Goal: Check status: Check status

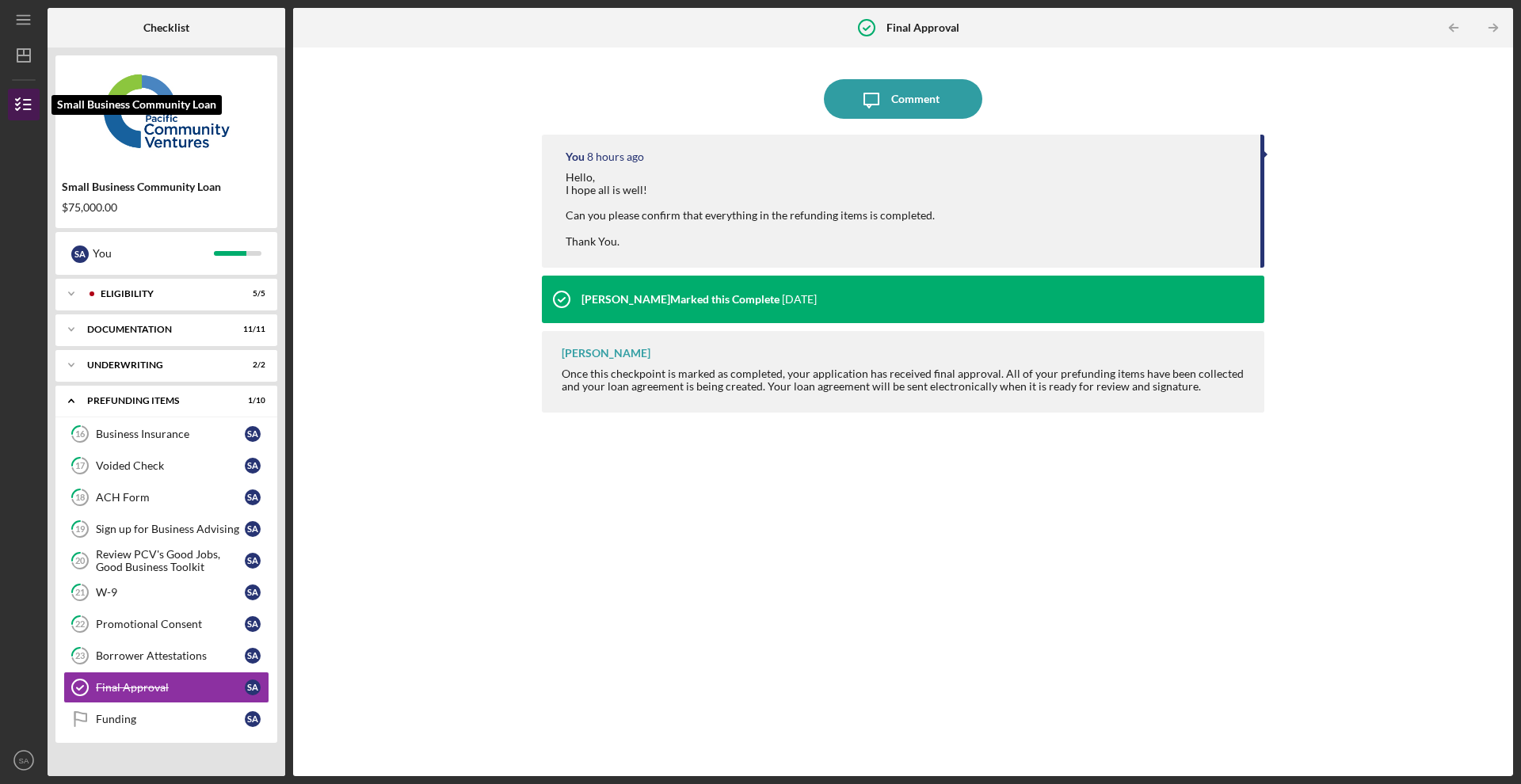
click at [28, 102] on icon "button" at bounding box center [23, 104] width 39 height 39
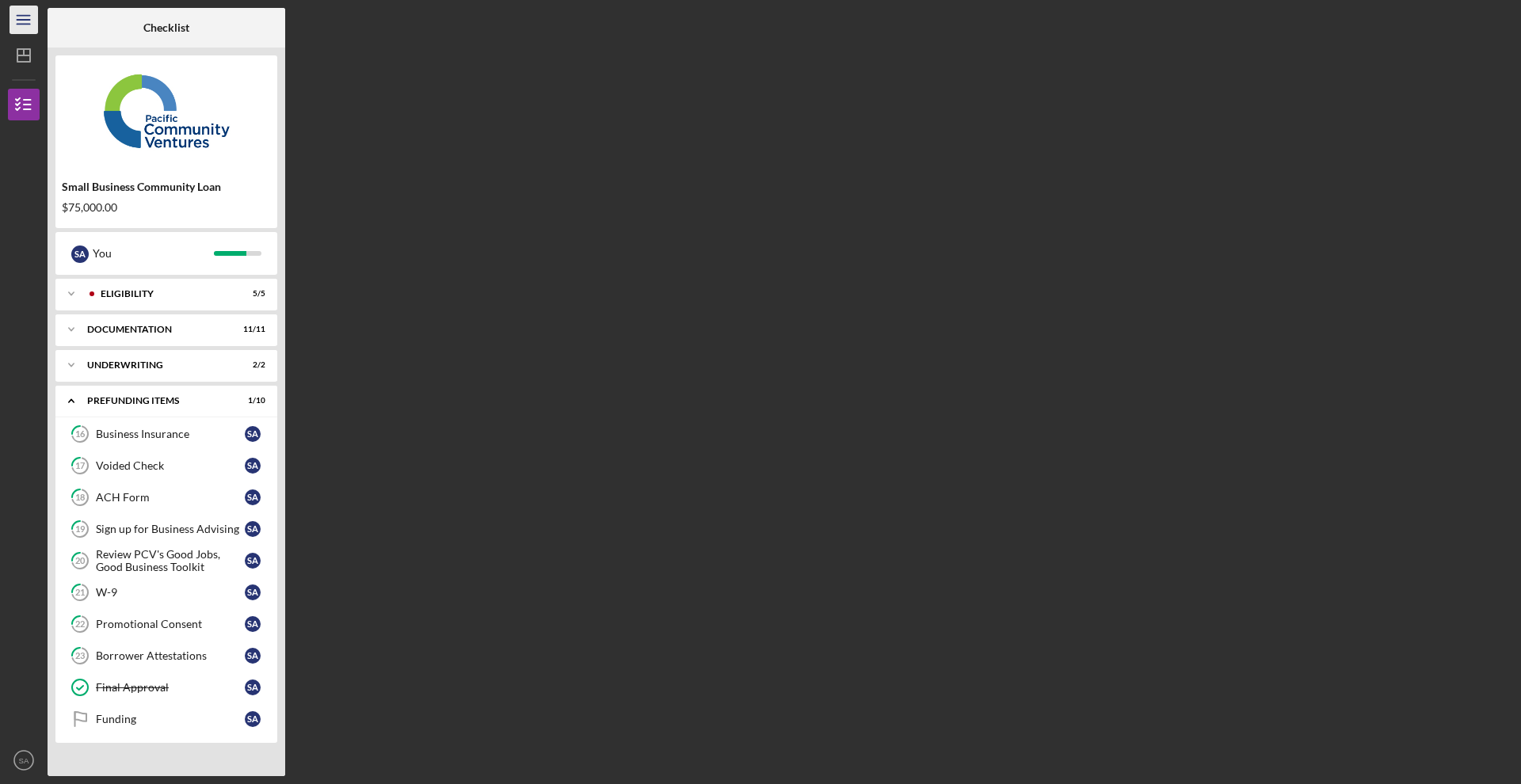
click at [29, 23] on line "button" at bounding box center [23, 23] width 13 height 0
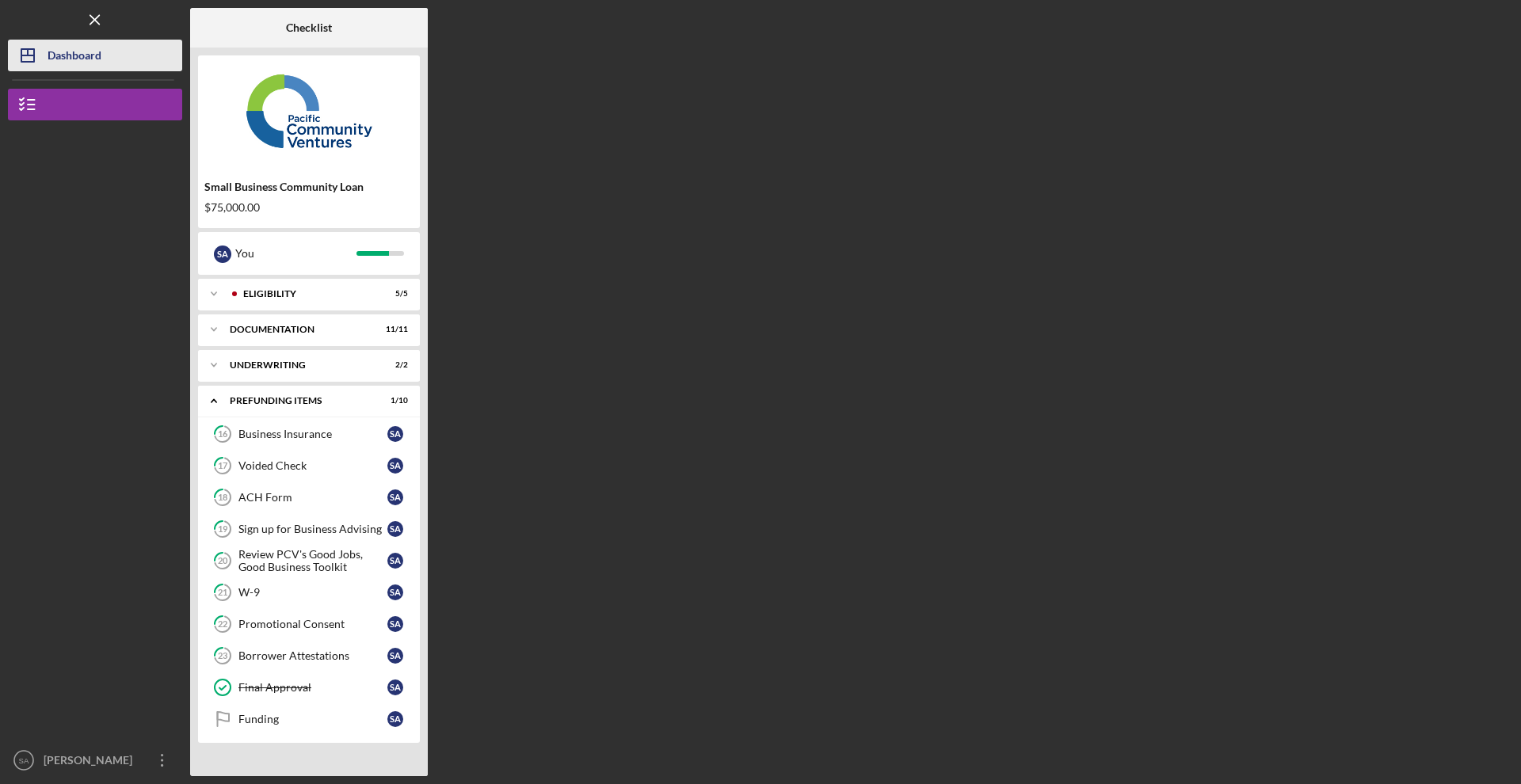
click at [79, 57] on div "Dashboard" at bounding box center [74, 57] width 54 height 36
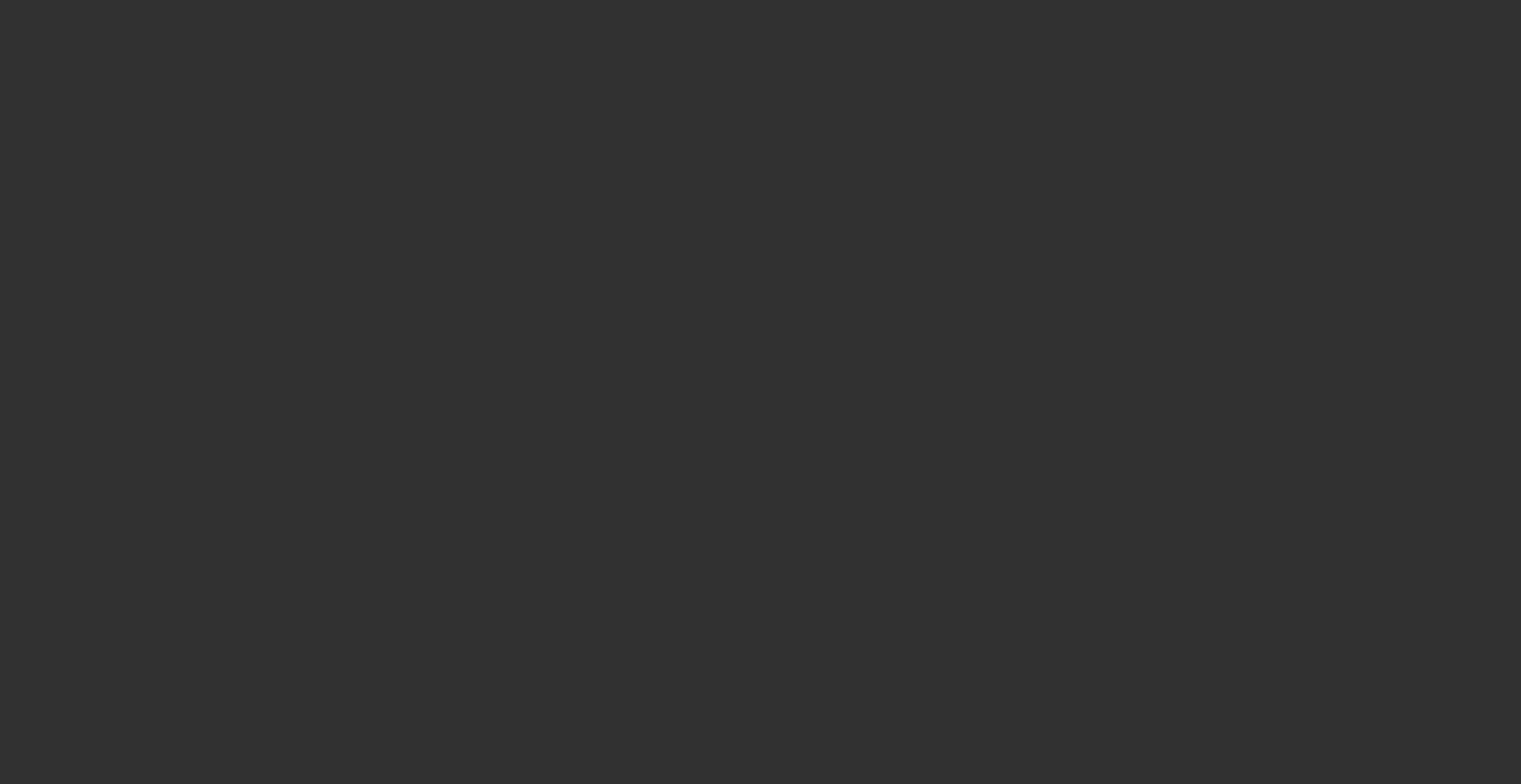
click at [752, 117] on div at bounding box center [760, 392] width 1521 height 784
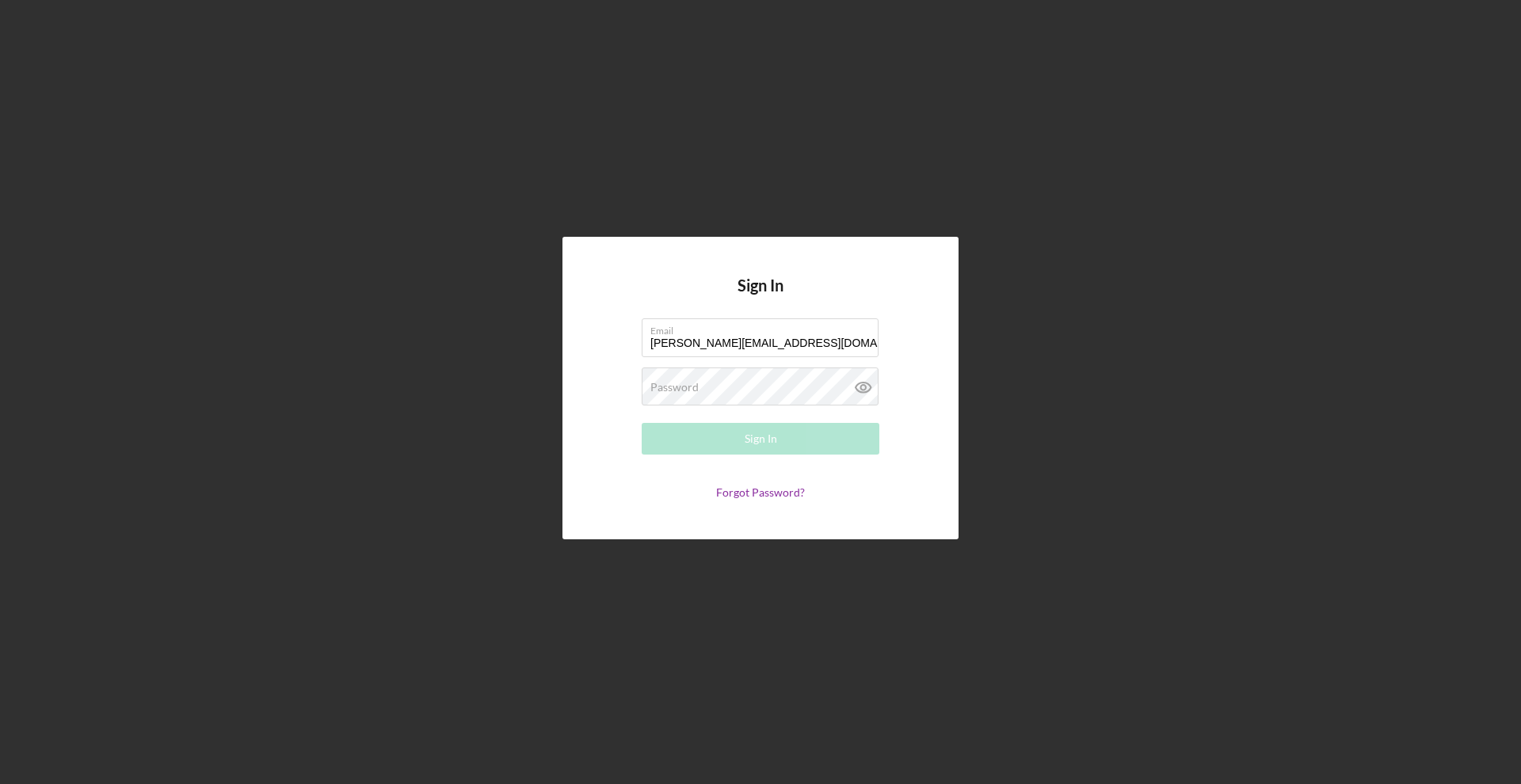
type input "shawn@amoresmechanical.com"
click at [761, 439] on button "Sign In" at bounding box center [760, 439] width 238 height 32
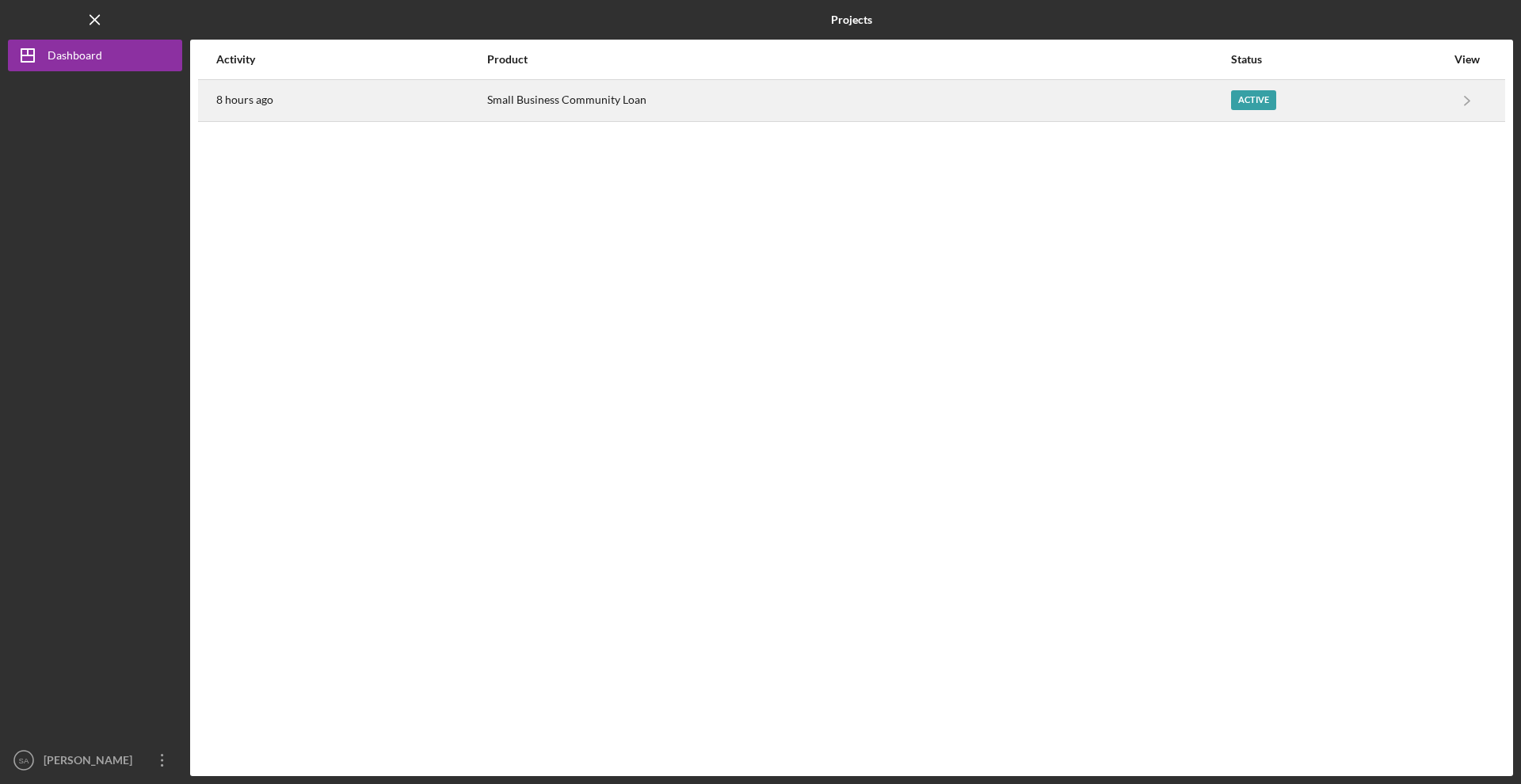
click at [520, 100] on div "Small Business Community Loan" at bounding box center [858, 100] width 743 height 39
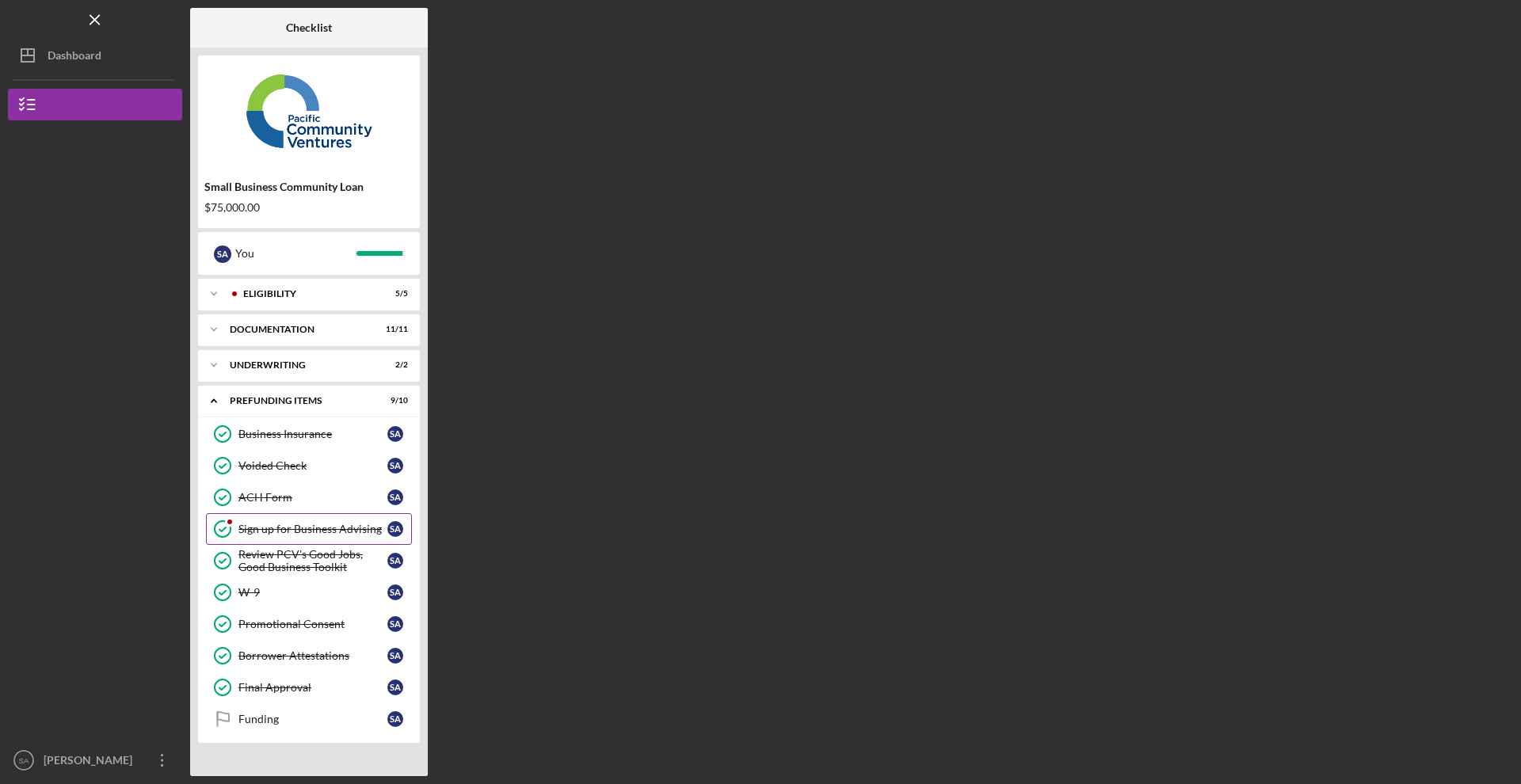
click at [332, 537] on link "Sign up for Business Advising Sign up for Business Advising S A" at bounding box center [309, 529] width 206 height 32
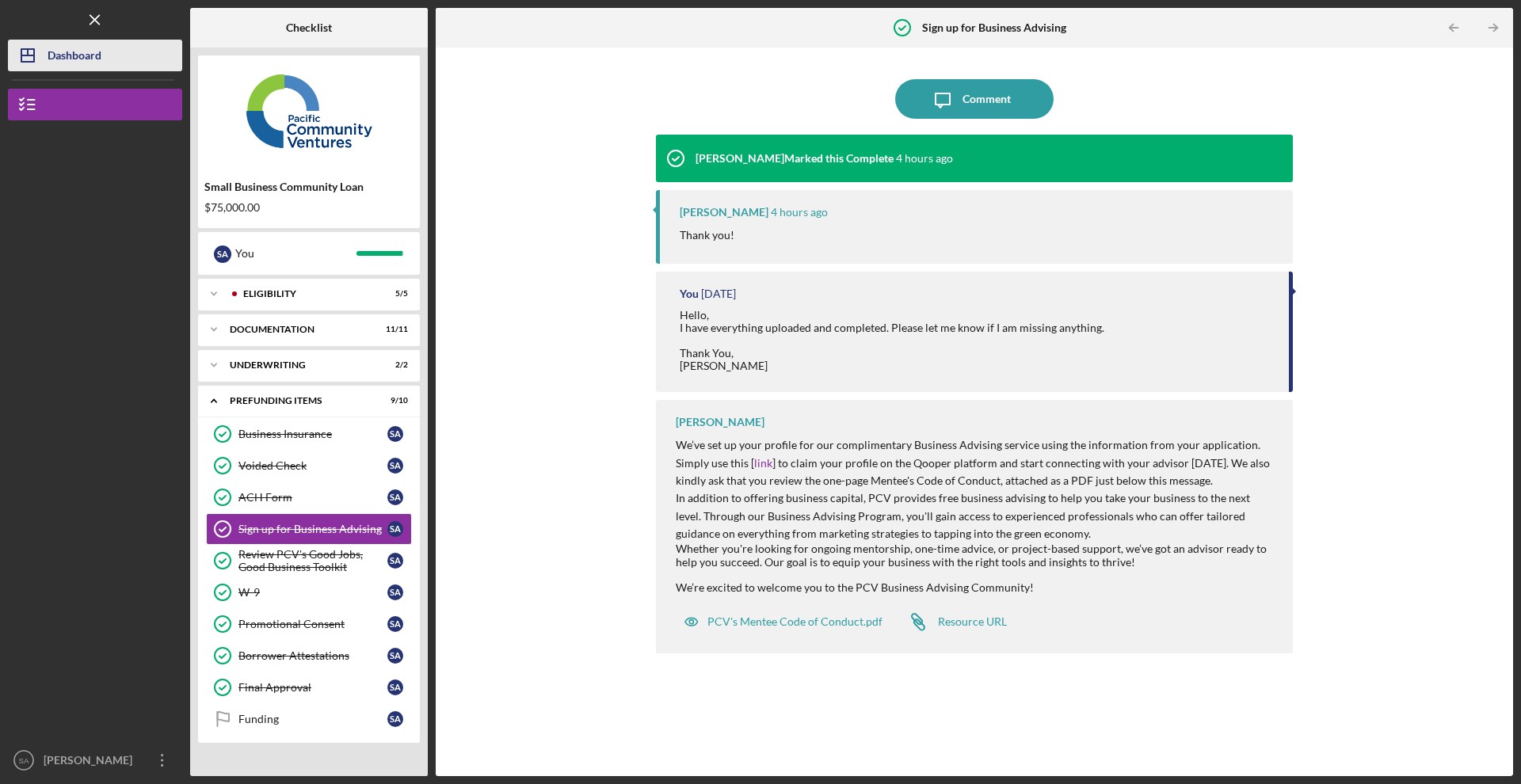
click at [93, 53] on div "Dashboard" at bounding box center [74, 57] width 54 height 36
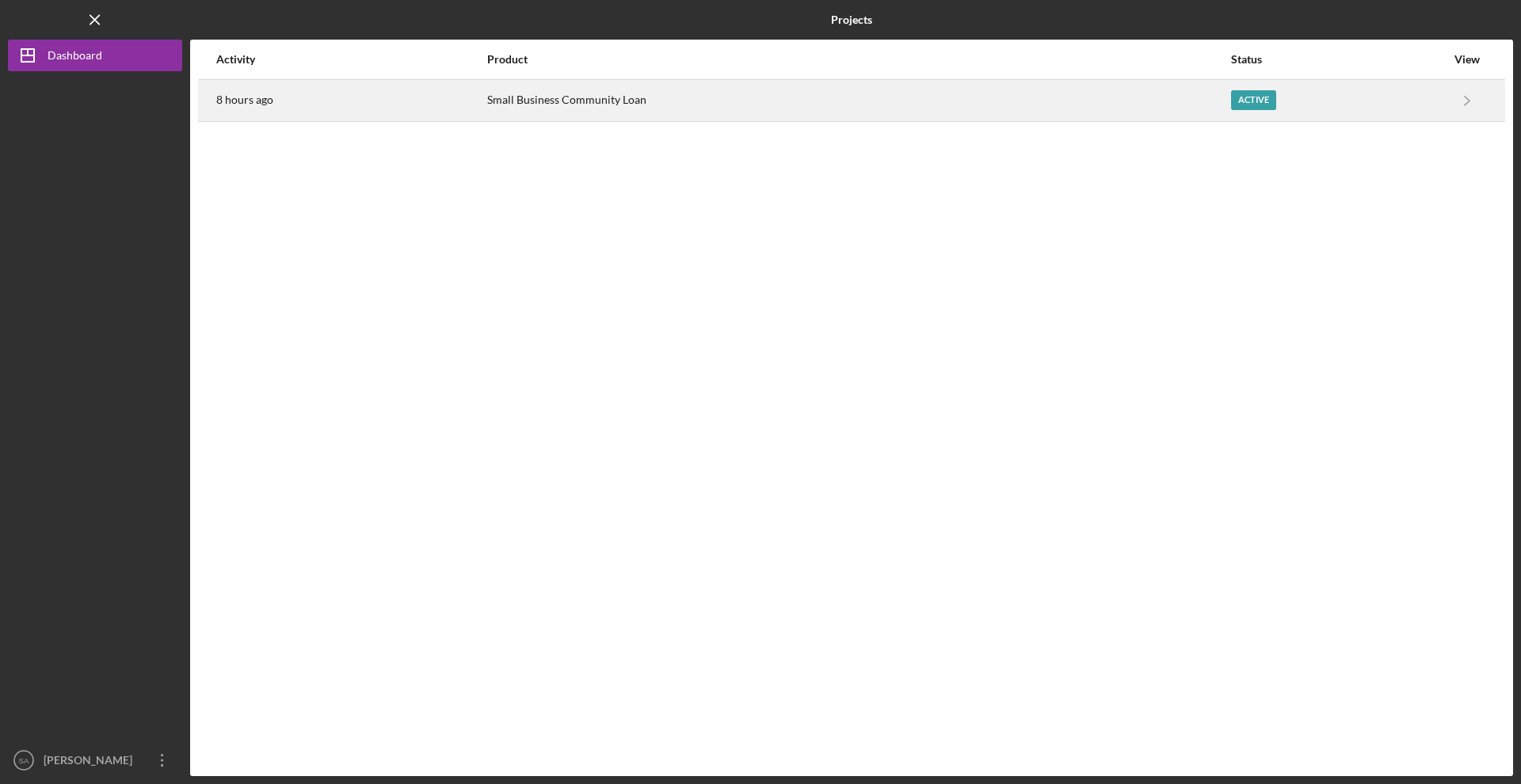
click at [591, 108] on div "Small Business Community Loan" at bounding box center [858, 100] width 743 height 39
